Goal: Task Accomplishment & Management: Complete application form

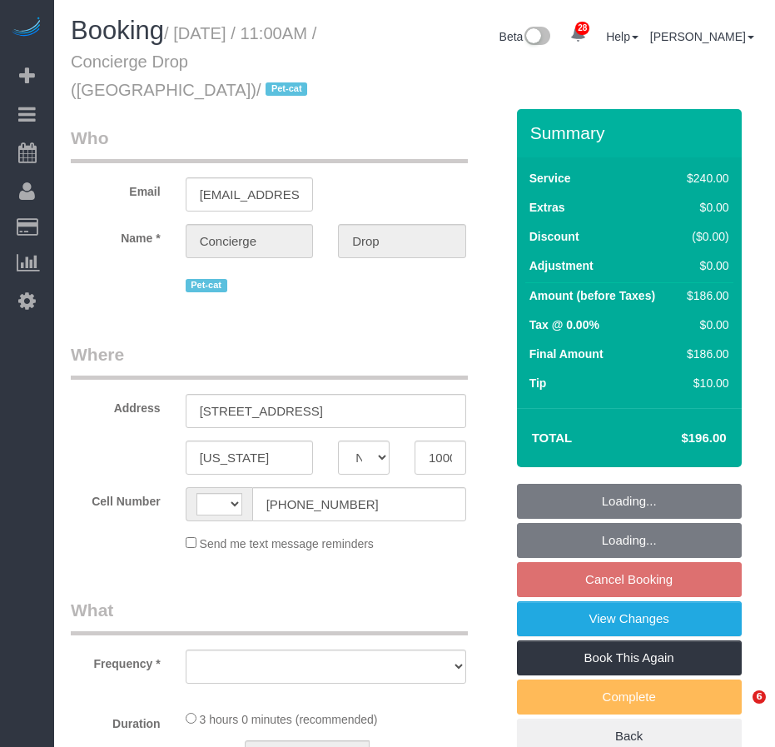
select select "NY"
select select "number:89"
select select "number:90"
select select "number:14"
select select "number:5"
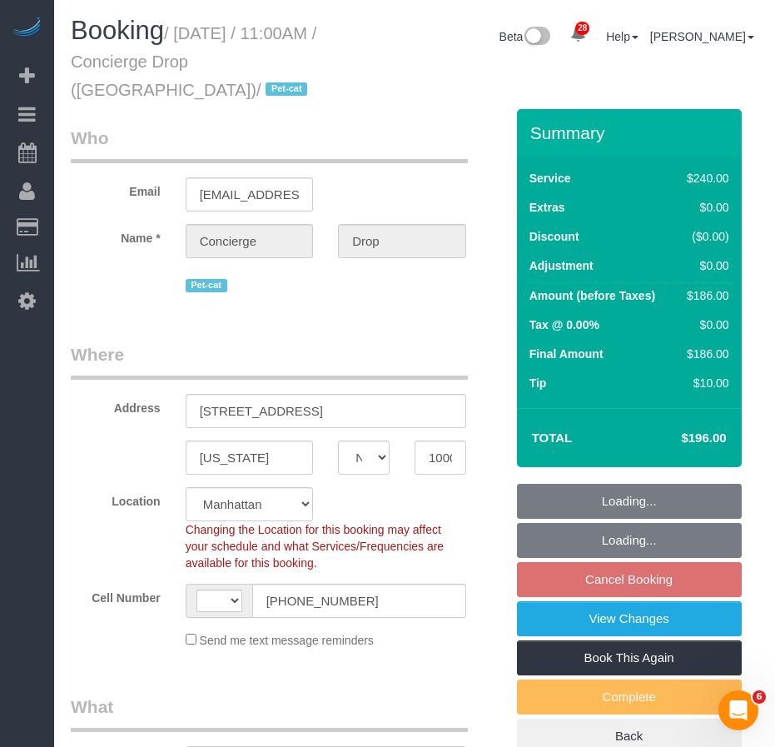
select select "object:1052"
select select "string:[GEOGRAPHIC_DATA]"
select select "string:stripe-pm_1RaQn24VGloSiKo7zeOF73Wj"
select select "180"
select select "spot4"
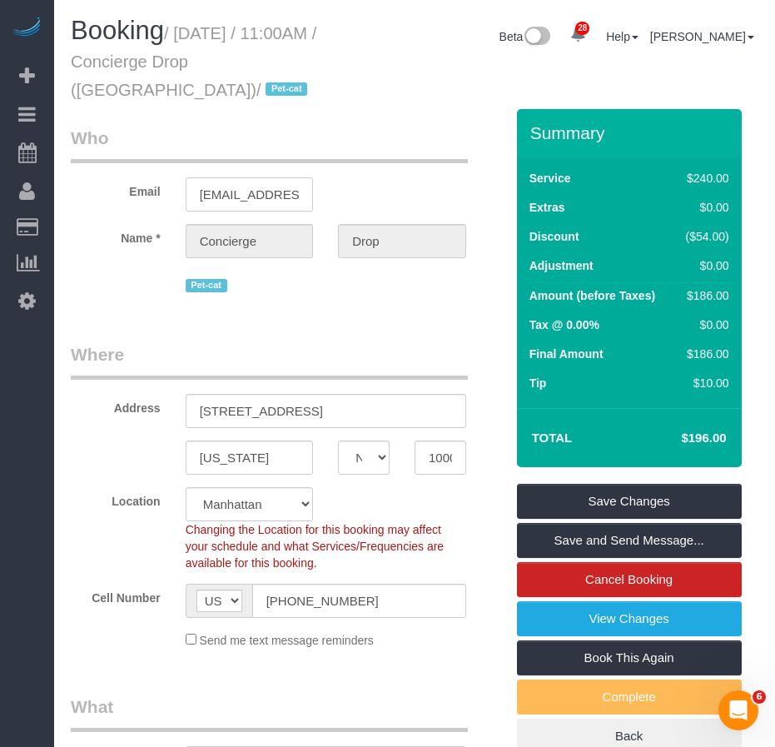
click at [229, 197] on input "[EMAIL_ADDRESS][DOMAIN_NAME]" at bounding box center [250, 194] width 128 height 34
drag, startPoint x: 307, startPoint y: 413, endPoint x: 368, endPoint y: 430, distance: 63.0
click at [306, 413] on input "[STREET_ADDRESS]" at bounding box center [326, 411] width 281 height 34
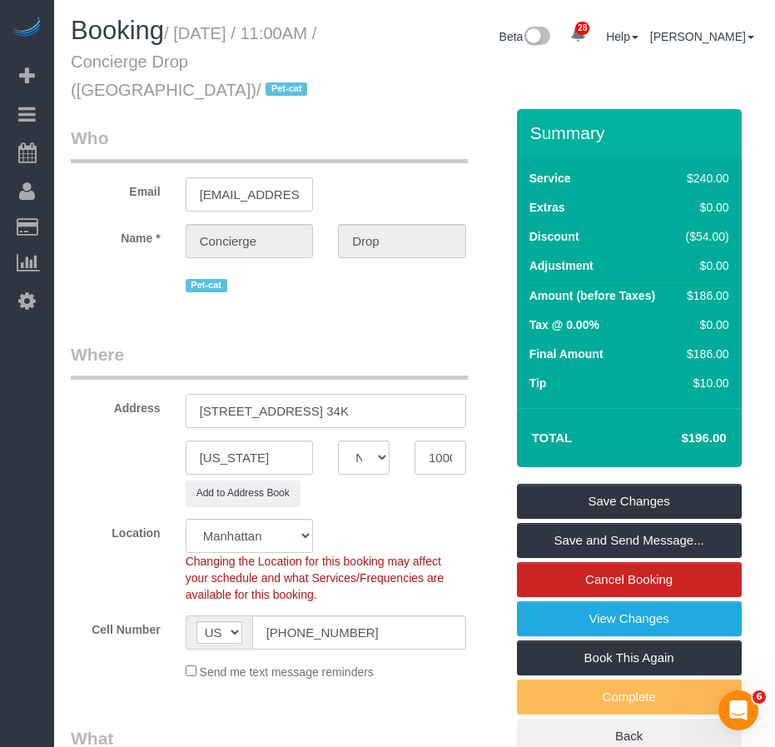
type input "[STREET_ADDRESS] 34K"
click at [454, 545] on div "Location [GEOGRAPHIC_DATA] [GEOGRAPHIC_DATA] [GEOGRAPHIC_DATA] [GEOGRAPHIC_DATA…" at bounding box center [287, 561] width 459 height 84
drag, startPoint x: 200, startPoint y: 408, endPoint x: 379, endPoint y: 426, distance: 179.9
click at [379, 426] on input "[STREET_ADDRESS] 34K" at bounding box center [326, 411] width 281 height 34
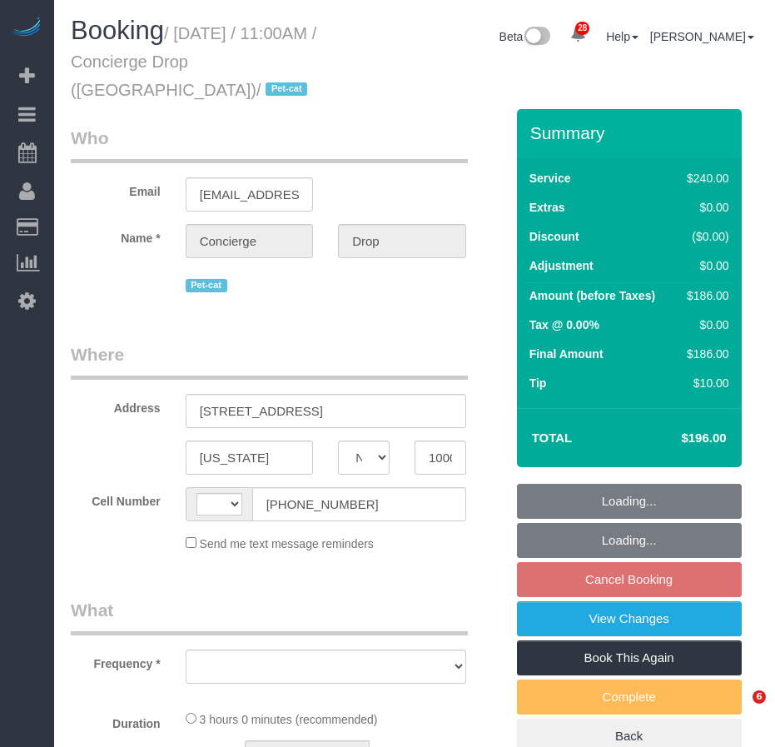
select select "NY"
select select "number:89"
select select "number:90"
select select "number:14"
select select "number:5"
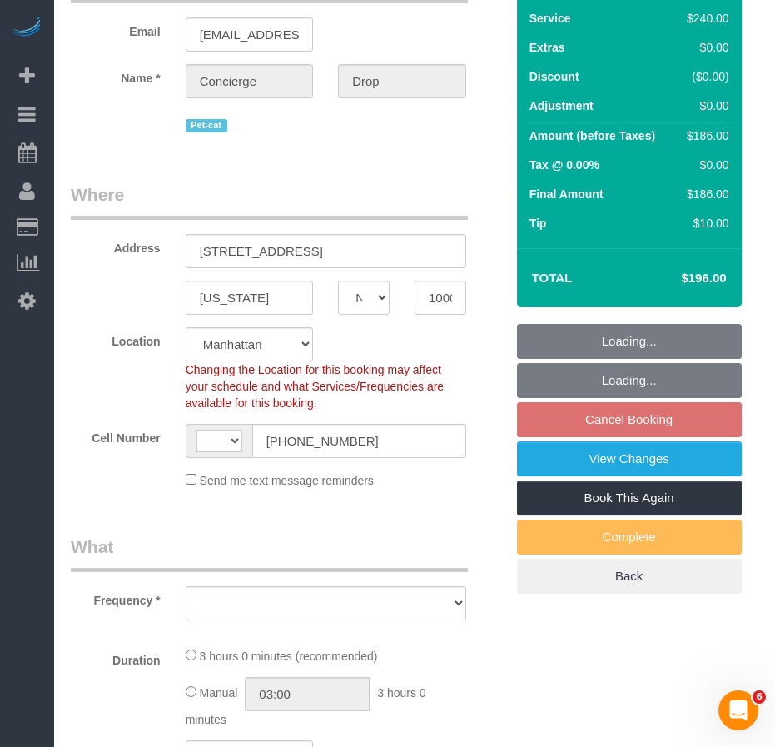
select select "string:[GEOGRAPHIC_DATA]"
select select "string:stripe-pm_1RaQn24VGloSiKo7zeOF73Wj"
select select "180"
select select "spot4"
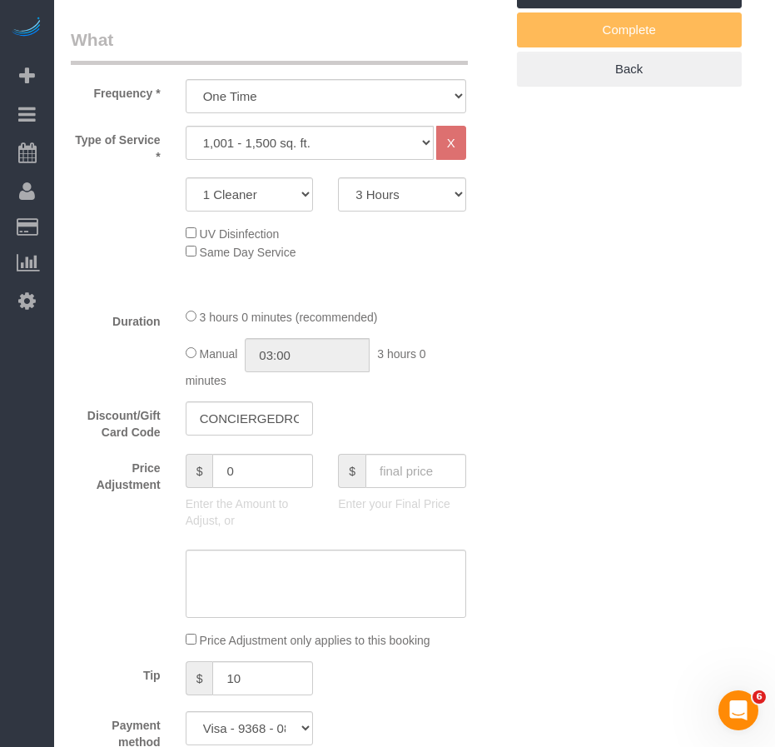
select select "object:1470"
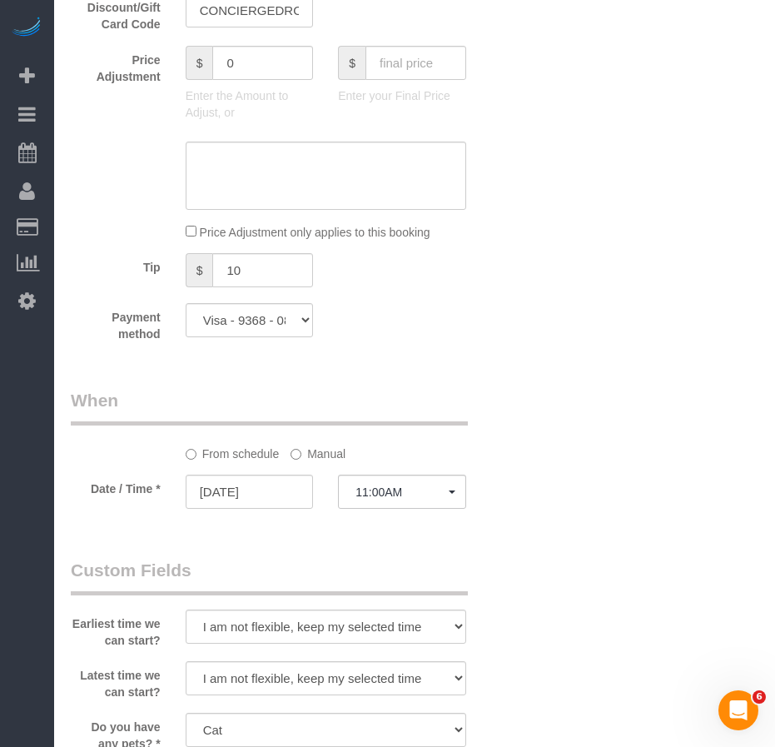
scroll to position [1083, 0]
